Goal: Book appointment/travel/reservation

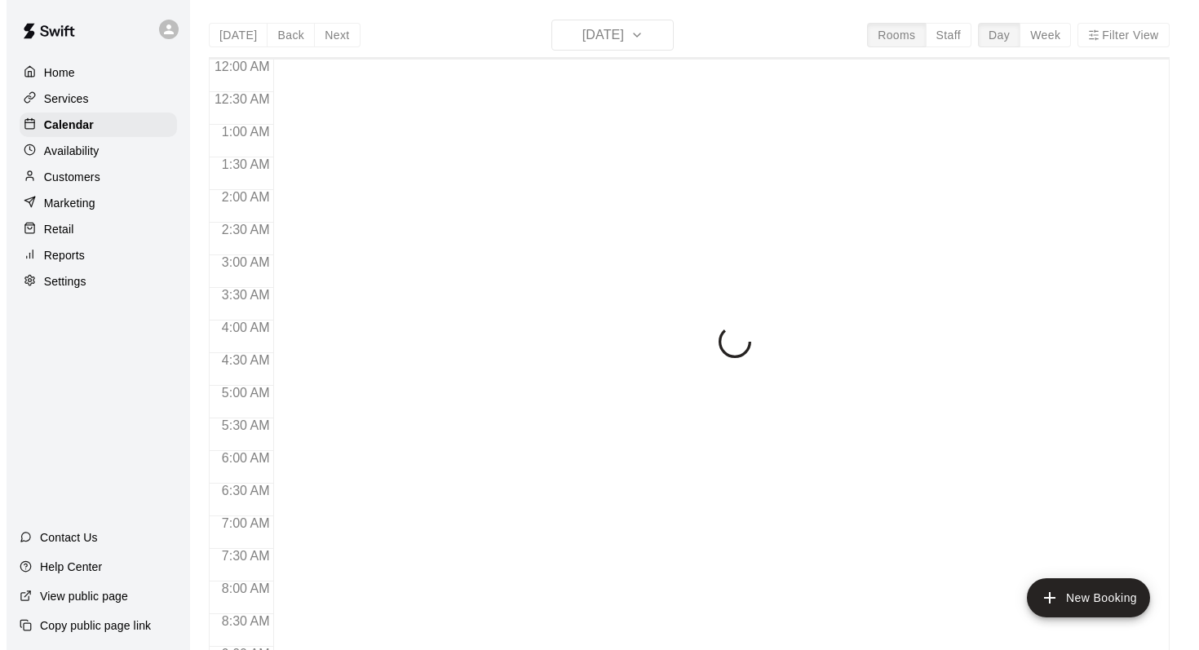
scroll to position [649, 0]
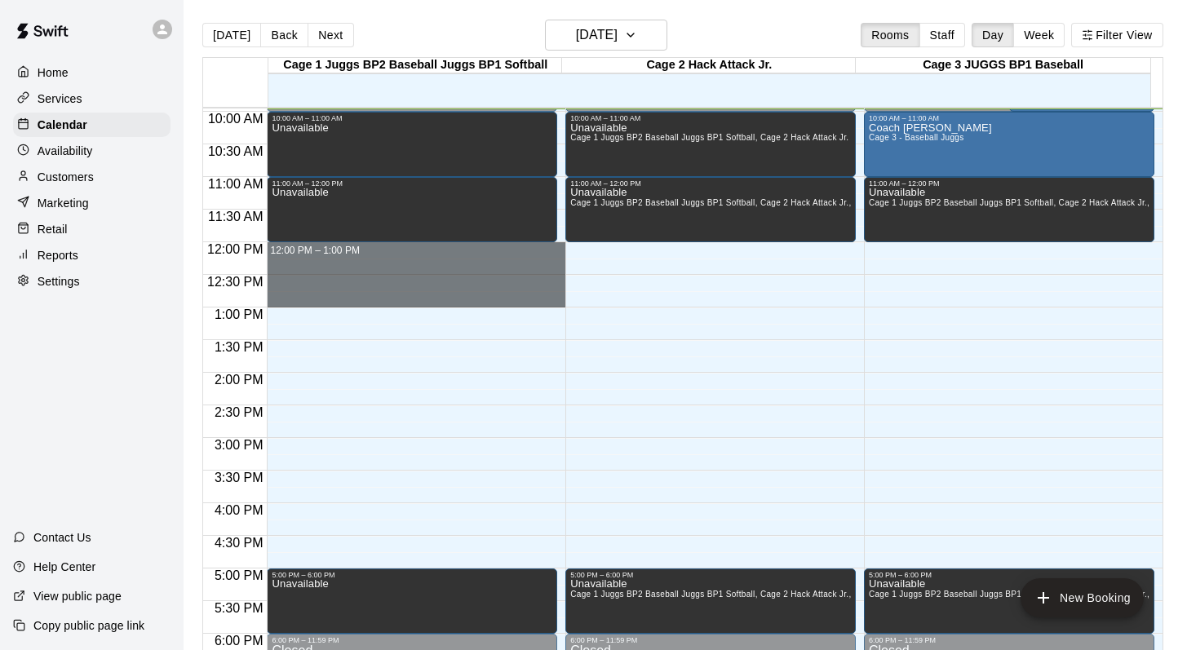
drag, startPoint x: 310, startPoint y: 250, endPoint x: 308, endPoint y: 290, distance: 40.8
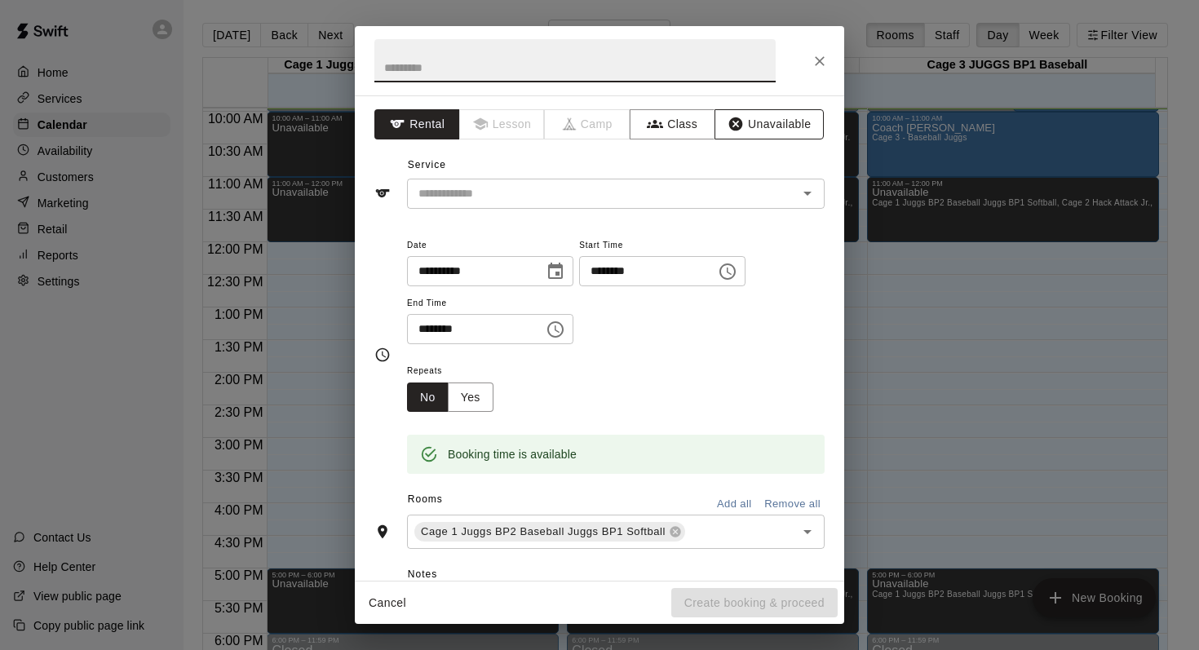
click at [762, 121] on button "Unavailable" at bounding box center [769, 124] width 109 height 30
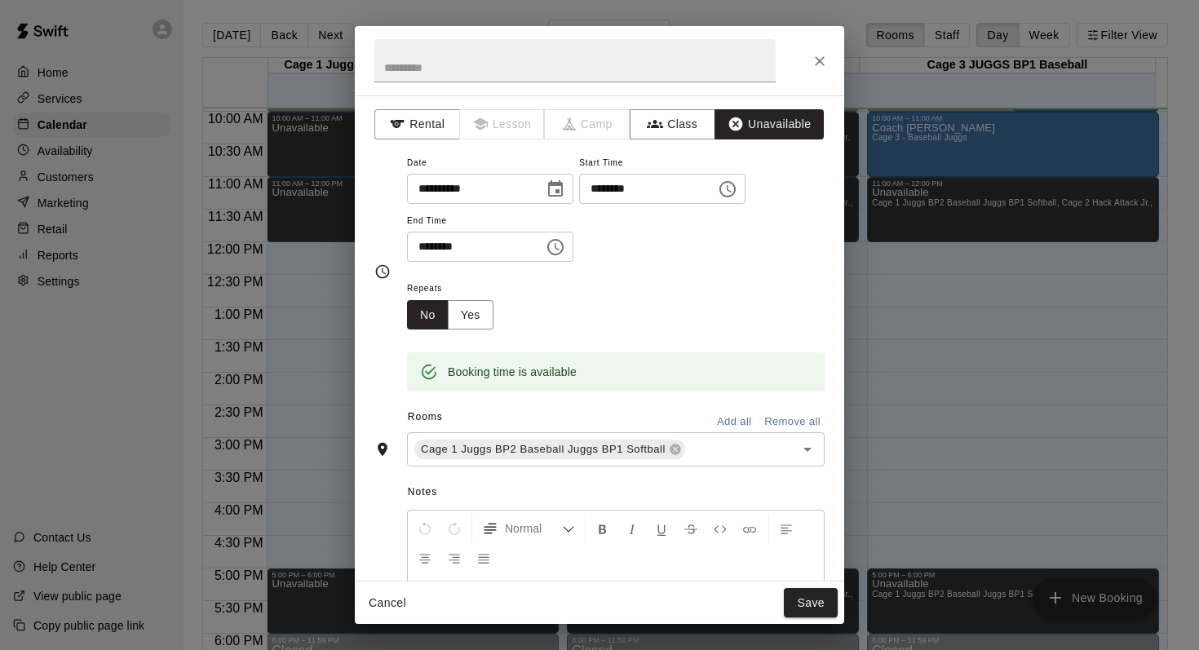
click at [723, 417] on button "Add all" at bounding box center [734, 422] width 52 height 25
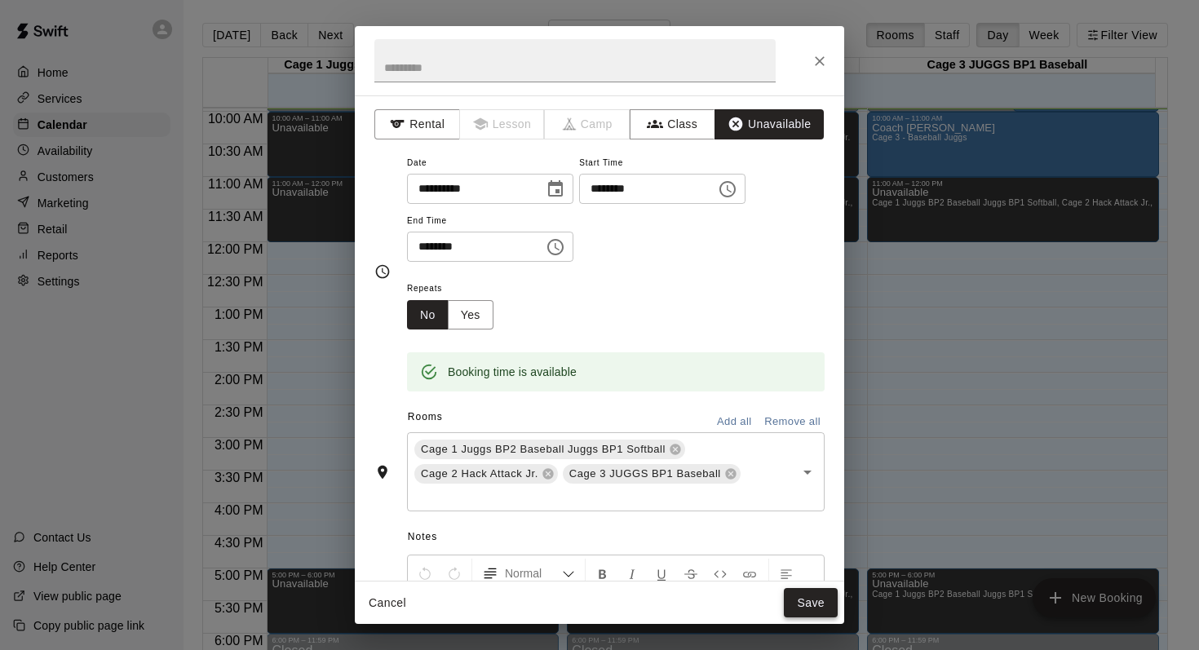
click at [813, 604] on button "Save" at bounding box center [811, 603] width 54 height 30
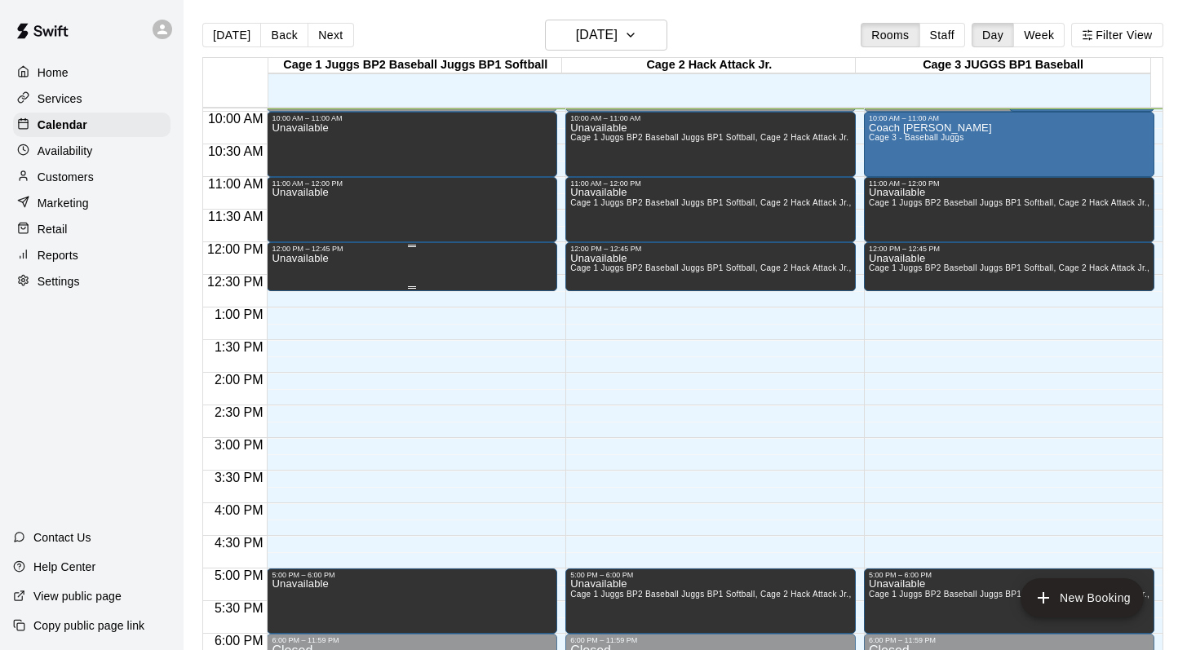
click at [286, 272] on div "Unavailable" at bounding box center [300, 578] width 56 height 650
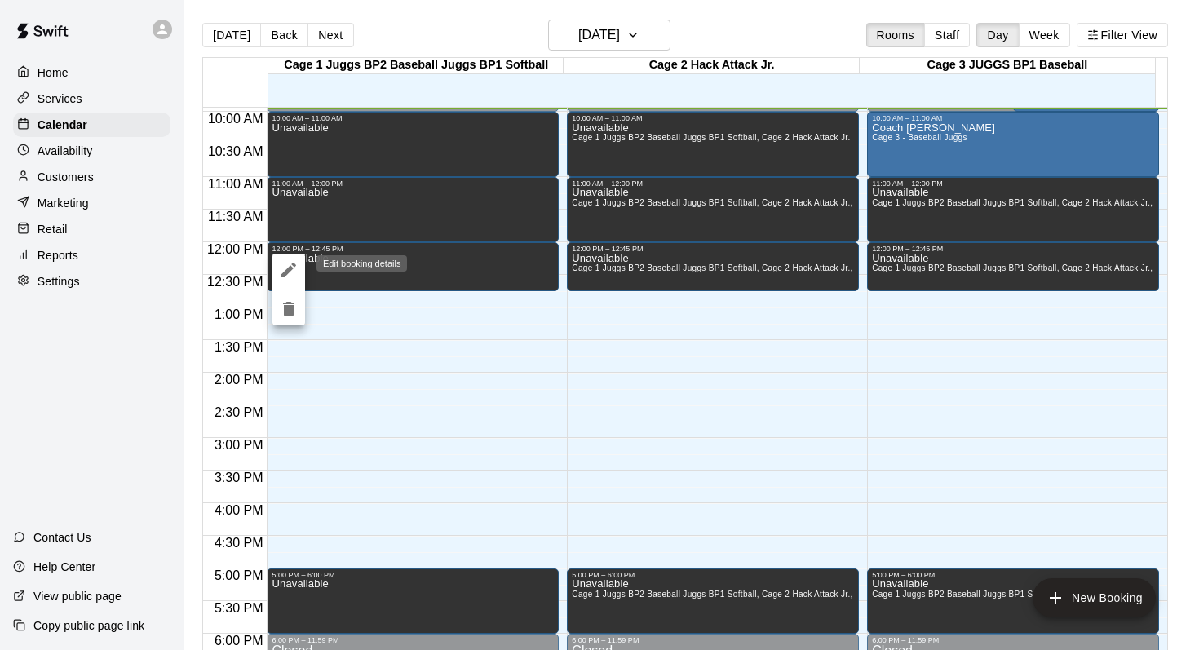
click at [290, 266] on icon "edit" at bounding box center [288, 270] width 15 height 15
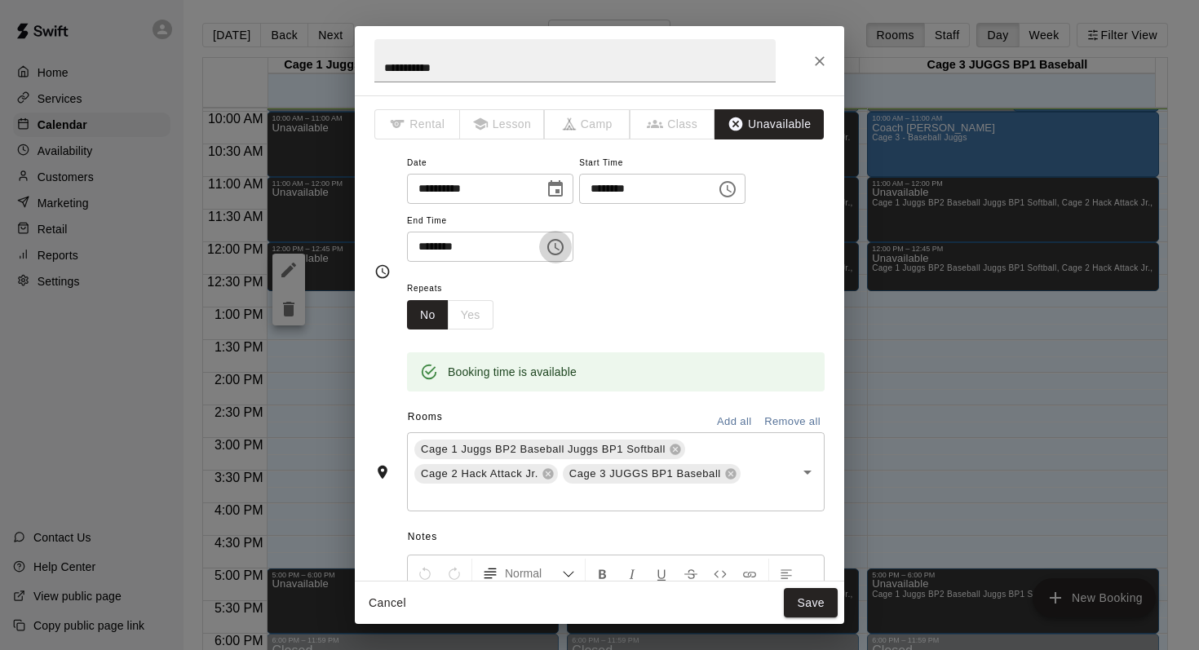
click at [560, 243] on icon "Choose time, selected time is 12:45 PM" at bounding box center [556, 247] width 20 height 20
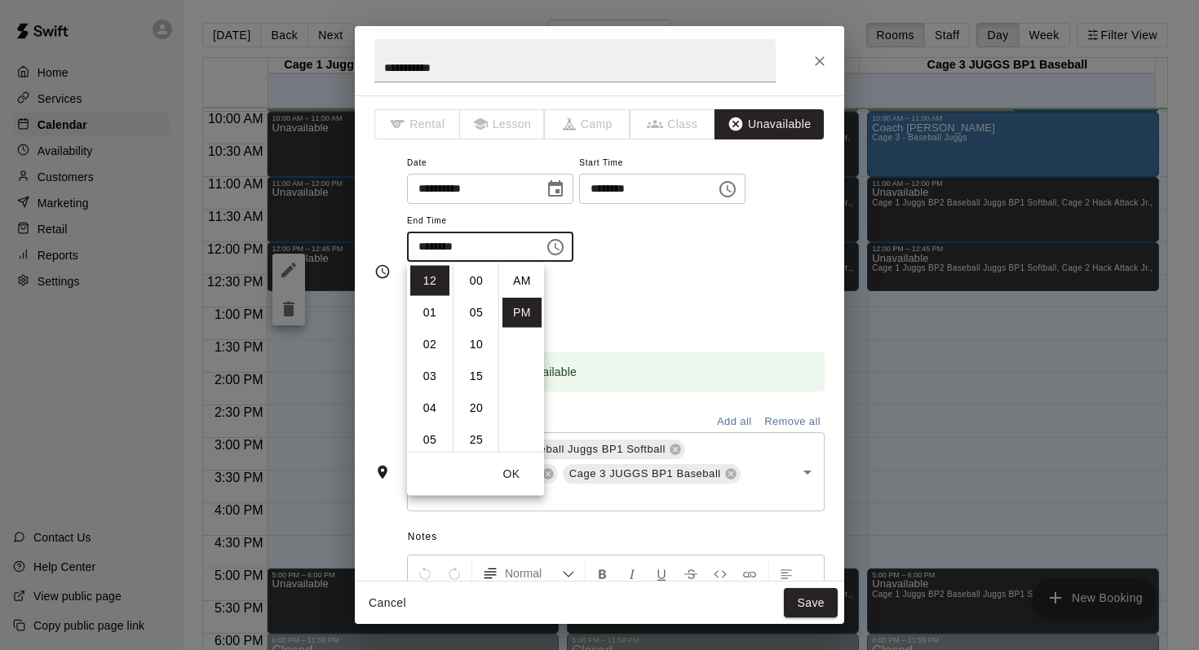
scroll to position [29, 0]
click at [420, 309] on li "01" at bounding box center [429, 313] width 39 height 30
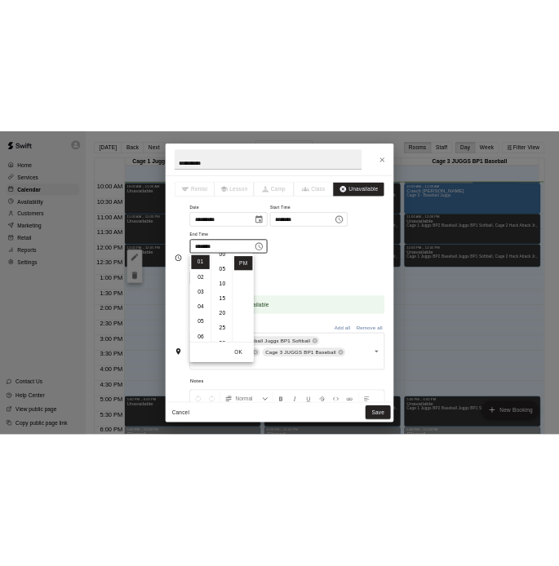
scroll to position [0, 0]
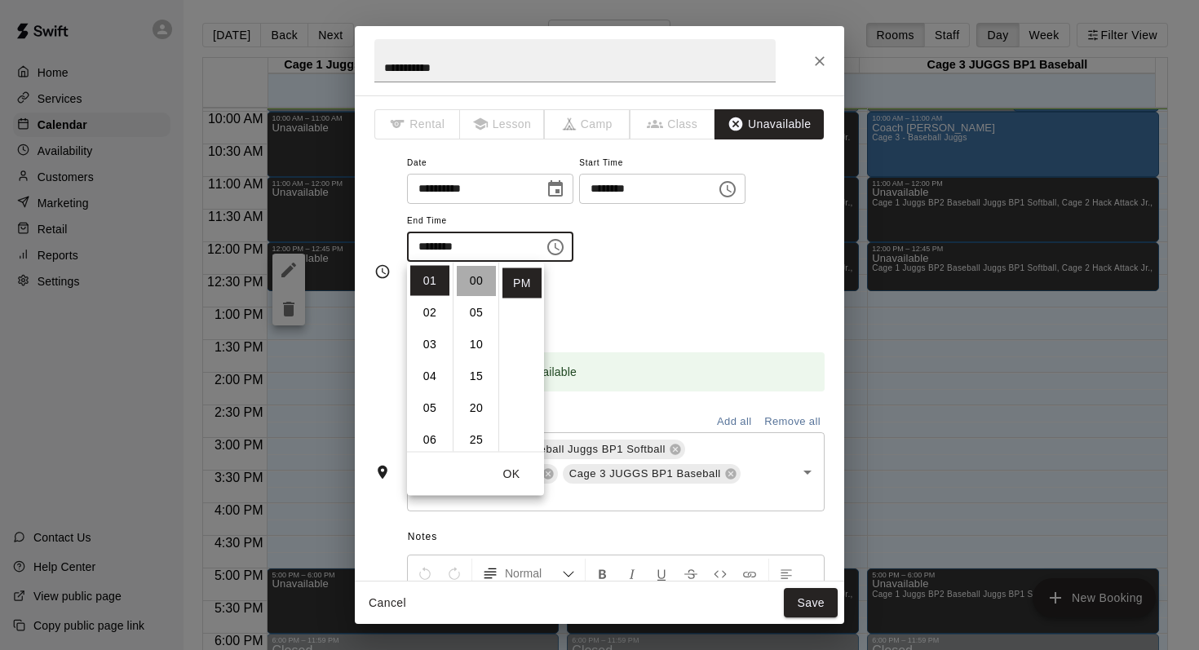
click at [474, 276] on li "00" at bounding box center [476, 281] width 39 height 30
type input "********"
click at [645, 250] on div "**********" at bounding box center [616, 208] width 418 height 110
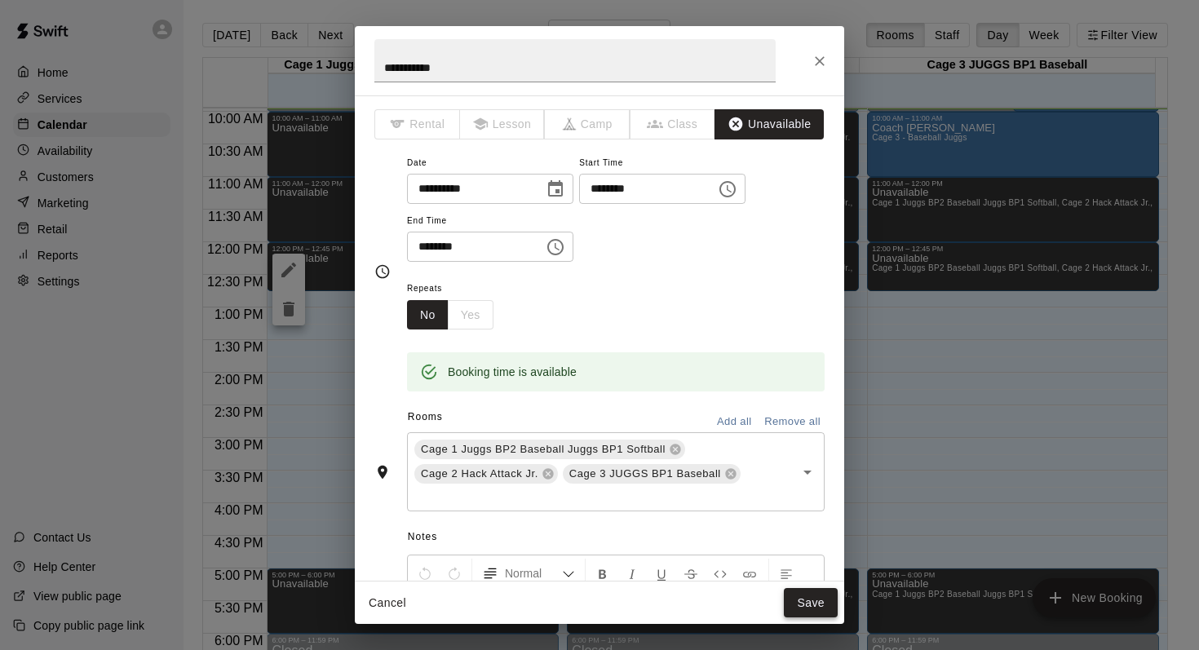
click at [797, 597] on button "Save" at bounding box center [811, 603] width 54 height 30
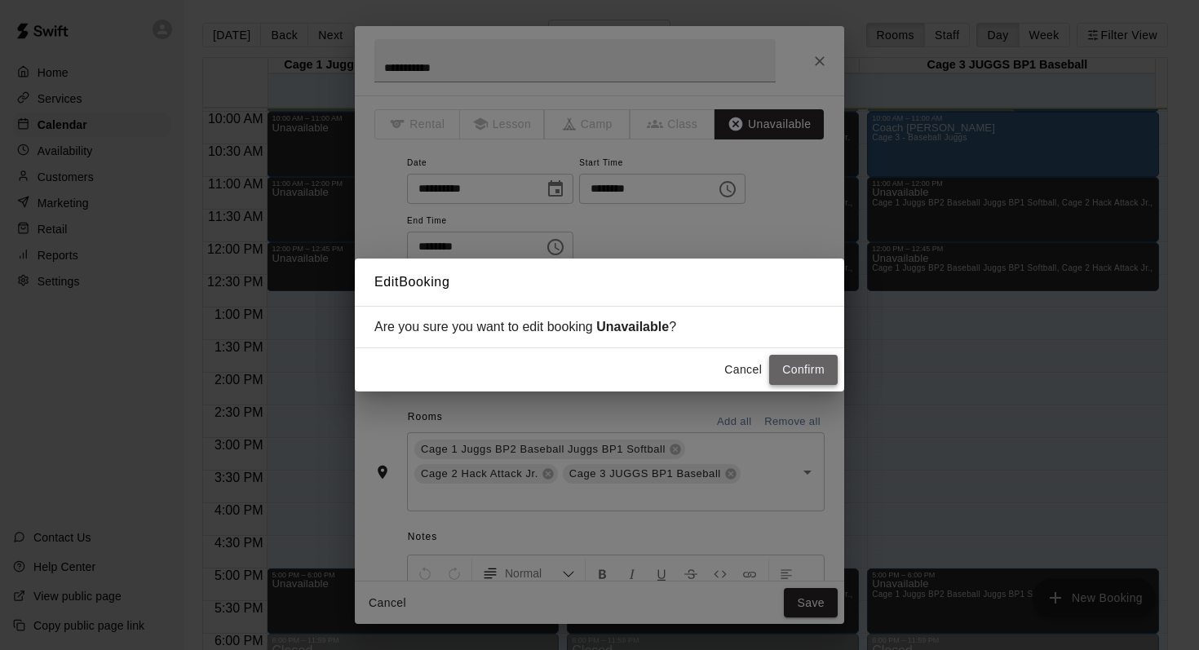
click at [783, 368] on button "Confirm" at bounding box center [803, 370] width 69 height 30
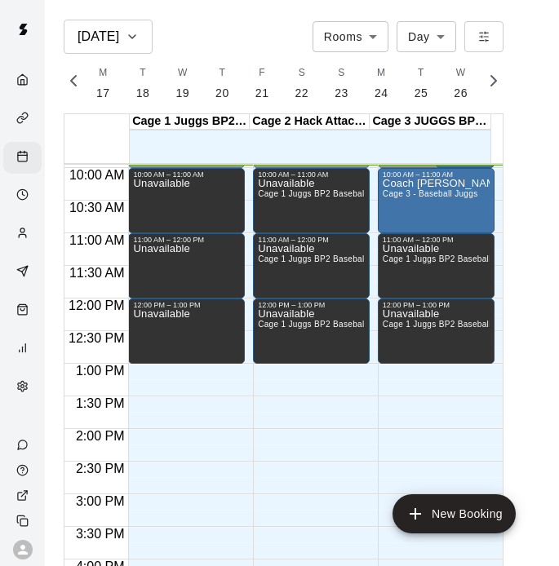
scroll to position [0, 6568]
